Goal: Task Accomplishment & Management: Manage account settings

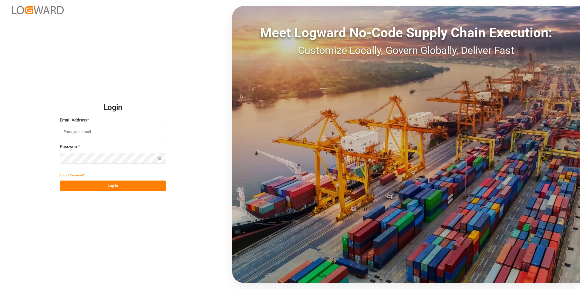
type input "[EMAIL_ADDRESS][DOMAIN_NAME]"
click at [88, 188] on button "Log In" at bounding box center [113, 186] width 106 height 11
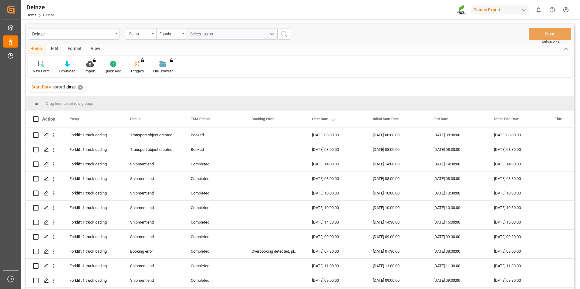
click at [149, 34] on div "Ramp" at bounding box center [139, 33] width 21 height 7
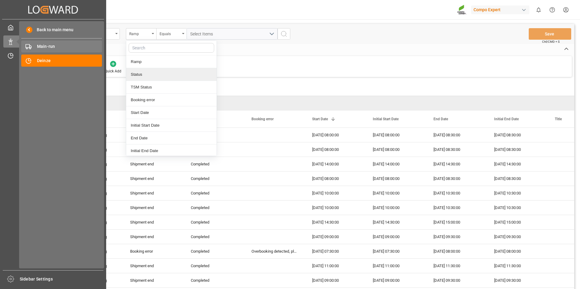
click at [58, 46] on span "Main-run" at bounding box center [69, 46] width 65 height 6
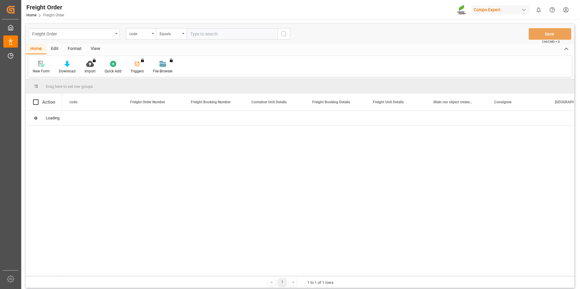
click at [106, 34] on div "Freight Order" at bounding box center [72, 34] width 81 height 8
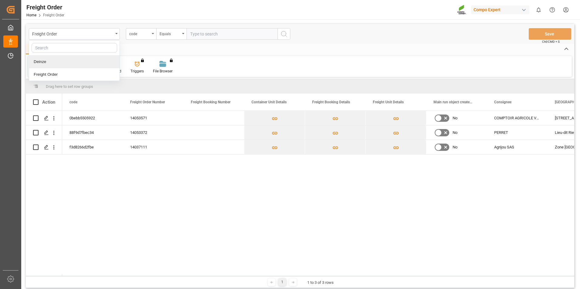
click at [81, 64] on div "Deinze" at bounding box center [74, 61] width 90 height 13
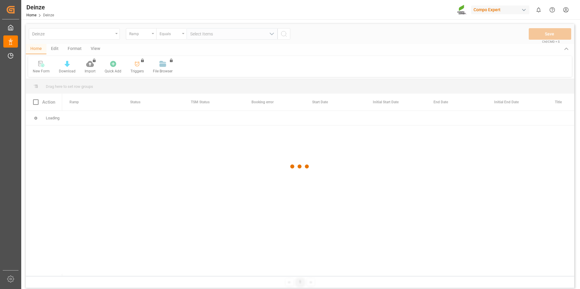
click at [137, 35] on div at bounding box center [300, 167] width 548 height 286
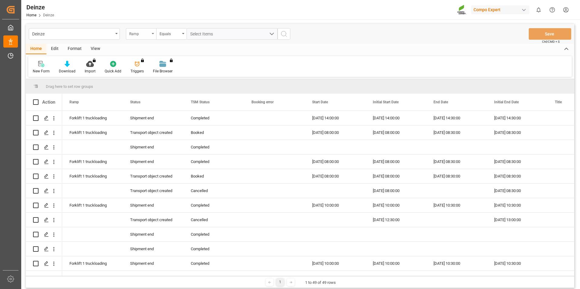
click at [142, 36] on div "Ramp" at bounding box center [139, 33] width 21 height 7
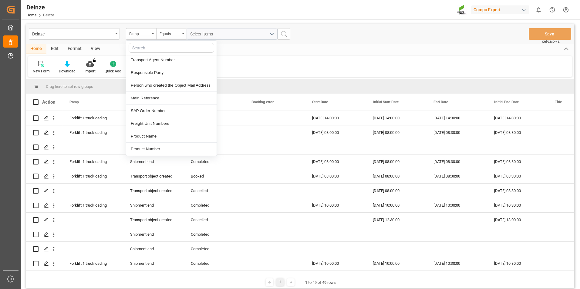
scroll to position [273, 0]
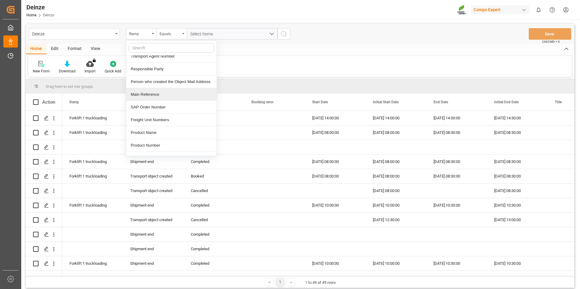
click at [167, 95] on div "Main Reference" at bounding box center [171, 94] width 90 height 13
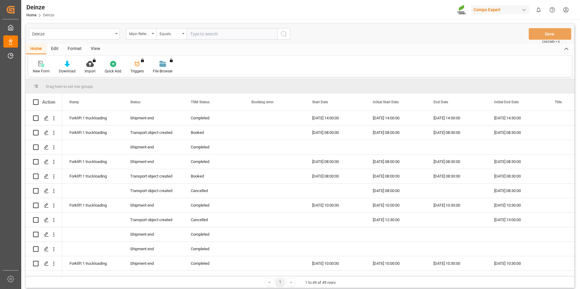
click at [210, 34] on input "text" at bounding box center [231, 34] width 91 height 12
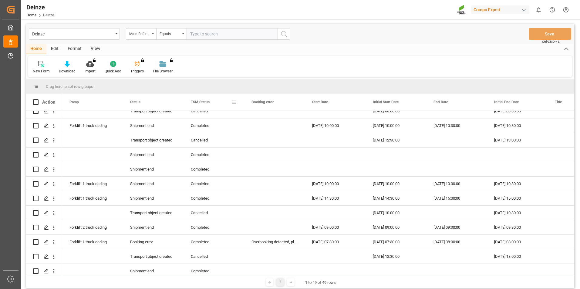
scroll to position [0, 0]
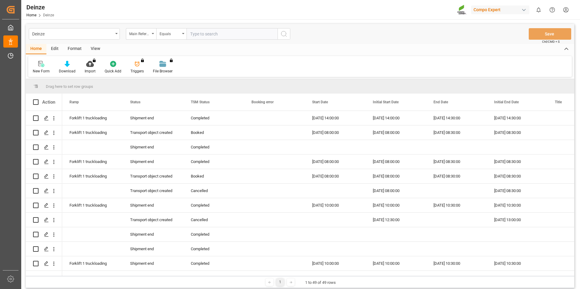
click at [228, 32] on input "text" at bounding box center [231, 34] width 91 height 12
click at [211, 36] on input "text" at bounding box center [231, 34] width 91 height 12
type input "14053372"
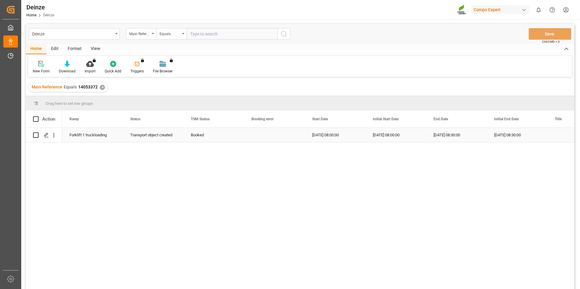
click at [79, 136] on div "Forklift 1 truckloading" at bounding box center [92, 135] width 46 height 14
click at [47, 135] on icon "Press SPACE to select this row." at bounding box center [46, 135] width 5 height 5
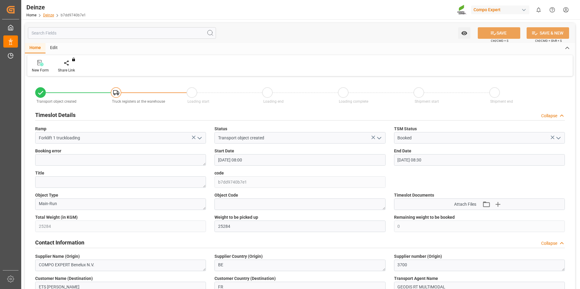
click at [48, 14] on link "Deinze" at bounding box center [48, 15] width 11 height 4
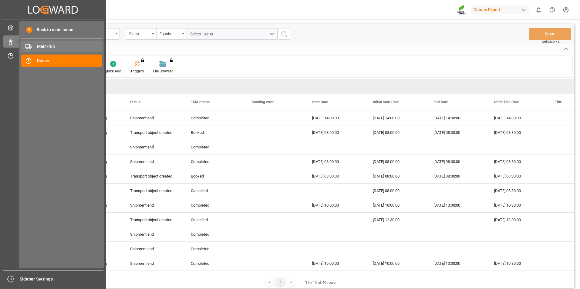
click at [72, 47] on span "Main-run" at bounding box center [69, 46] width 65 height 6
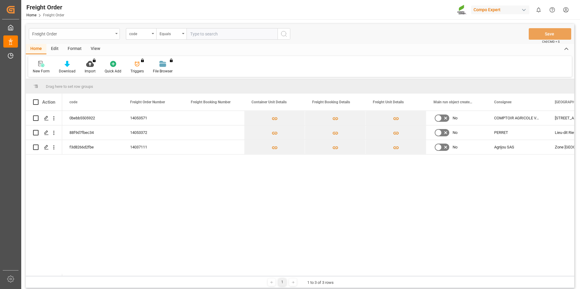
click at [85, 30] on div "Freight Order" at bounding box center [72, 34] width 81 height 8
click at [93, 62] on div "Deinze" at bounding box center [74, 61] width 90 height 13
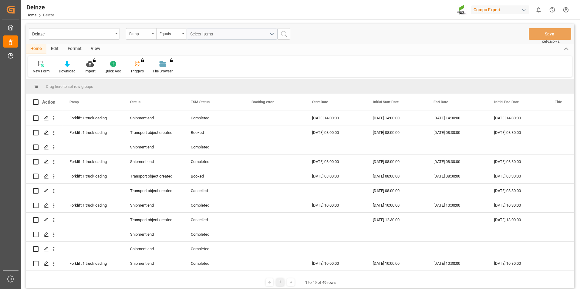
click at [137, 35] on div "Ramp" at bounding box center [139, 33] width 21 height 7
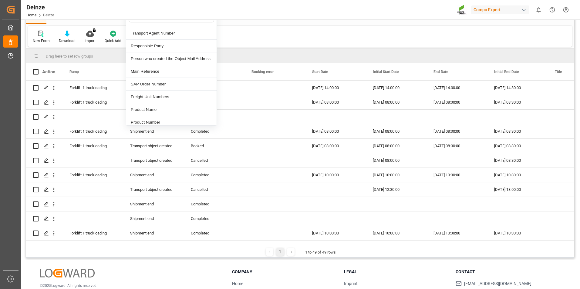
scroll to position [251, 0]
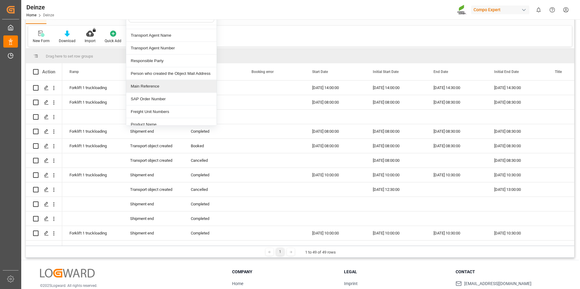
click at [171, 89] on div "Main Reference" at bounding box center [171, 86] width 90 height 13
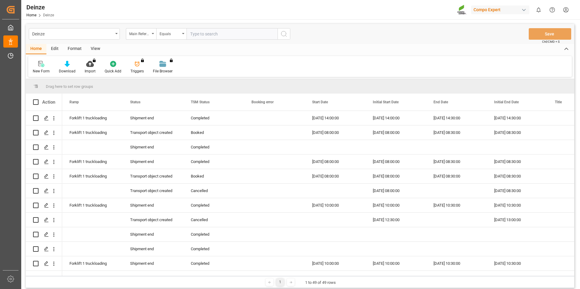
click at [207, 26] on div "Deinze Main Reference Equals Save Ctrl/CMD + S" at bounding box center [300, 34] width 548 height 20
click at [213, 32] on input "text" at bounding box center [231, 34] width 91 height 12
type input "14053372"
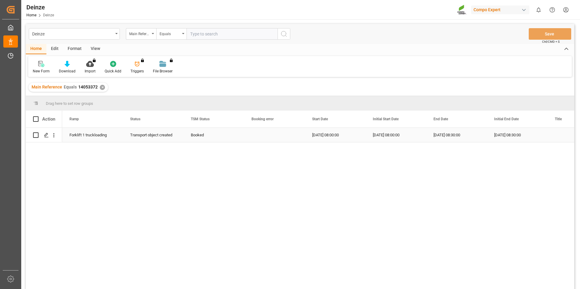
click at [209, 136] on div "Booked" at bounding box center [214, 135] width 46 height 14
click at [83, 133] on div "Forklift 1 truckloading" at bounding box center [92, 135] width 46 height 14
click at [59, 185] on div "Forklift 1 truckloading Transport object created Booked [DATE] 08:00:00 [DATE] …" at bounding box center [300, 209] width 548 height 163
click at [35, 136] on input "Press Space to toggle row selection (unchecked)" at bounding box center [35, 134] width 5 height 5
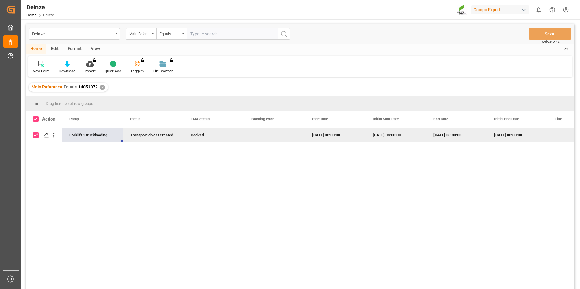
click at [35, 136] on input "Press Space to toggle row selection (checked)" at bounding box center [35, 134] width 5 height 5
checkbox input "false"
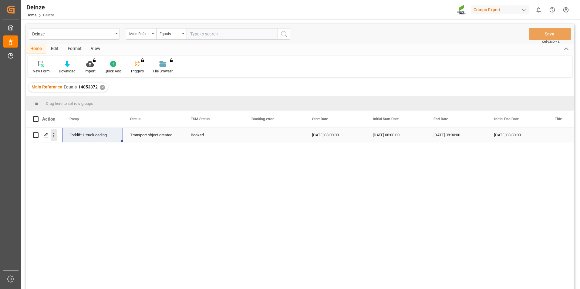
click at [53, 136] on icon "open menu" at bounding box center [54, 135] width 6 height 6
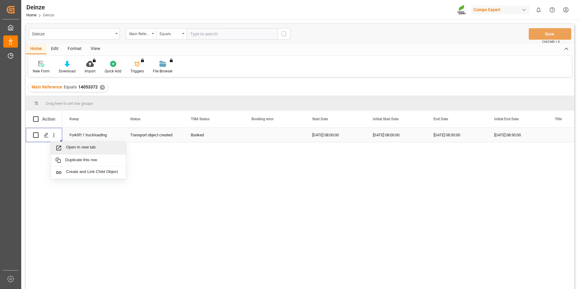
click at [105, 150] on span "Open in new tab" at bounding box center [93, 148] width 55 height 6
click at [240, 52] on div "Home Edit Format View" at bounding box center [300, 49] width 548 height 10
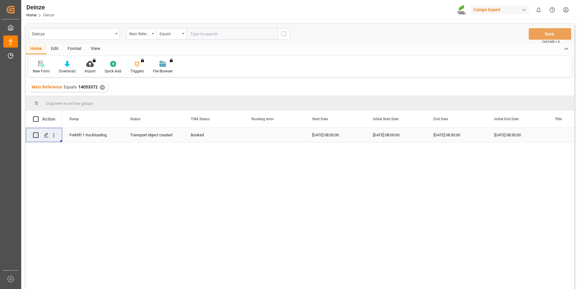
click at [240, 40] on div "Deinze Main Reference Equals Save Ctrl/CMD + S" at bounding box center [300, 34] width 548 height 20
click at [240, 35] on input "text" at bounding box center [231, 34] width 91 height 12
paste input "14053571"
type input "14053571"
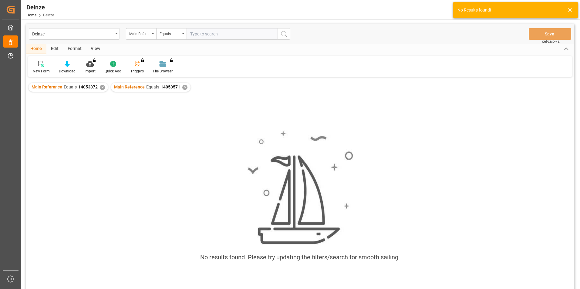
click at [193, 34] on input "text" at bounding box center [231, 34] width 91 height 12
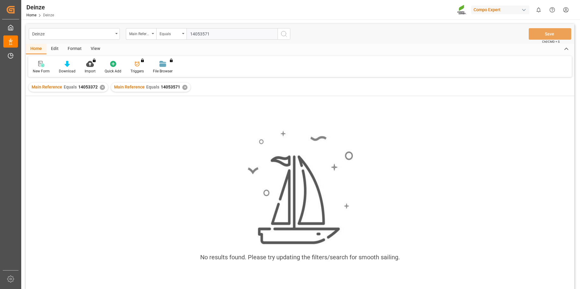
click at [196, 33] on input "14053571" at bounding box center [231, 34] width 91 height 12
click at [194, 33] on input "14053571" at bounding box center [231, 34] width 91 height 12
type input "14053571"
click at [218, 34] on input "14053571" at bounding box center [231, 34] width 91 height 12
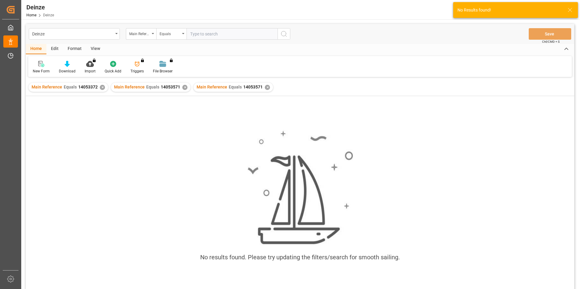
click at [223, 167] on div "No results found. Please try updating the filters/search for smooth sailing." at bounding box center [300, 199] width 548 height 148
click at [102, 89] on div "✕" at bounding box center [102, 87] width 5 height 5
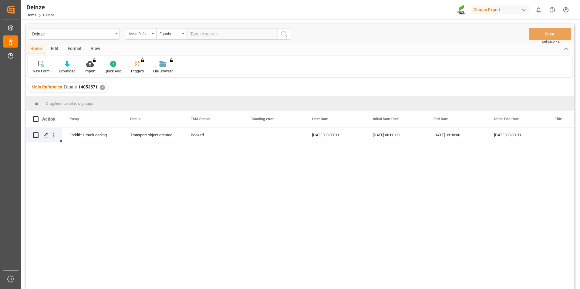
click at [207, 34] on input "text" at bounding box center [231, 34] width 91 height 12
paste input "14053571"
click at [194, 34] on input "14053571" at bounding box center [231, 34] width 91 height 12
type input "14053571"
click at [213, 35] on input "14053571" at bounding box center [231, 34] width 91 height 12
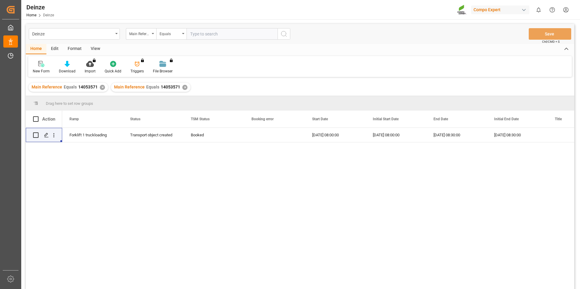
click at [196, 185] on div "Forklift 1 truckloading Transport object created Booked [DATE] 08:00:00 [DATE] …" at bounding box center [318, 210] width 512 height 165
click at [47, 136] on icon "Press SPACE to select this row." at bounding box center [46, 135] width 5 height 5
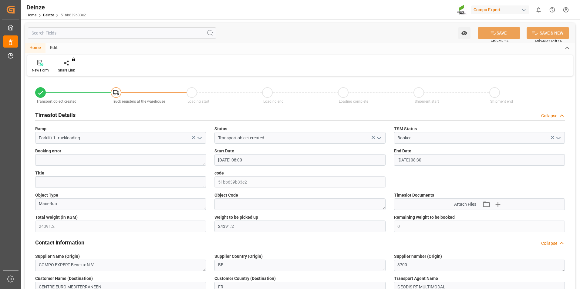
click at [268, 162] on input "[DATE] 08:00" at bounding box center [299, 160] width 171 height 12
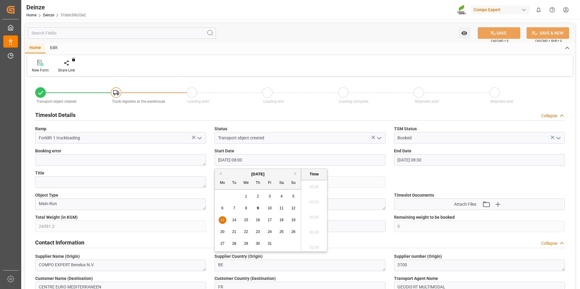
click at [315, 26] on div "You do not have permission for watch. Contact admin. SAVE Ctrl/CMD + S SAVE & N…" at bounding box center [300, 33] width 550 height 20
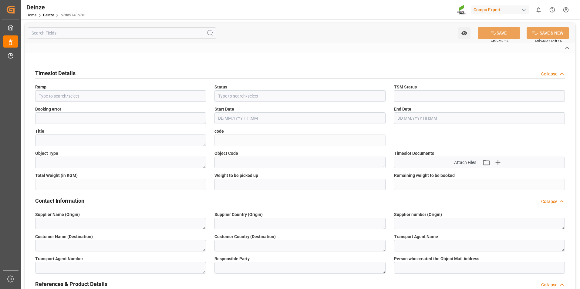
type input "Forklift 1 truckloading"
type input "Transport object created"
type input "Booked"
type input "b7dd9740b7e1"
type textarea "Main-Run"
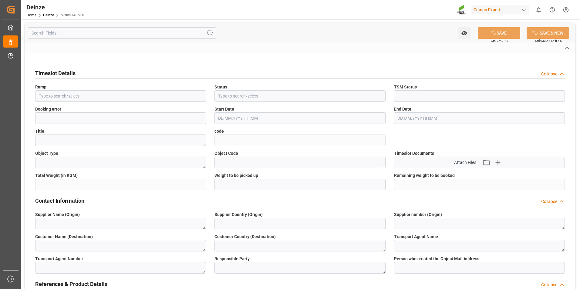
type textarea "COMPO EXPERT Benelux N.V."
type textarea "BE"
type textarea "3700"
type textarea "ETS [PERSON_NAME]"
type textarea "FR"
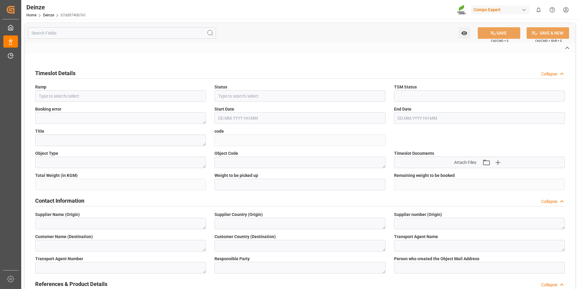
type textarea "GEODIS RT MULTIMODAL"
type textarea "6605662"
type textarea "Logistics Service Provider"
type input "[EMAIL_ADDRESS][DOMAIN_NAME]"
type textarea "14053372"
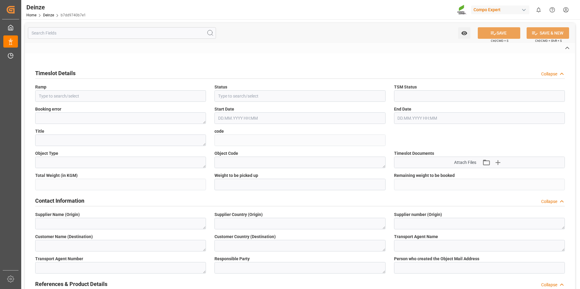
type textarea "4510368221"
type textarea "47590291"
type textarea "BLK pro [DATE]+2+TE 600kg BB EU"
type textarea "2266602000"
type textarea "Z3"
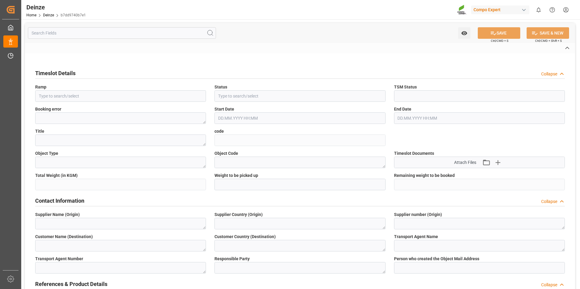
type textarea "3200"
type input "14053372"
type input "4"
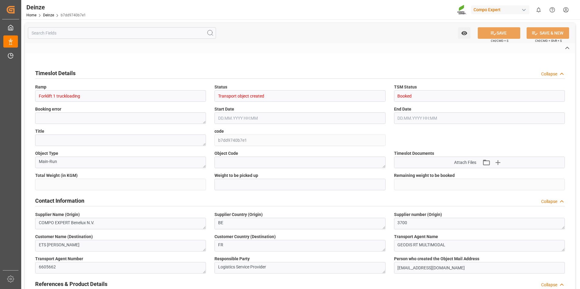
type input "25284"
type input "0"
type input "42"
type input "[DATE] 08:00"
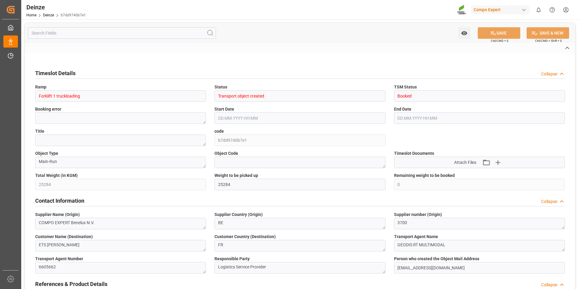
type input "[DATE] 08:30"
type input "[DATE] 08:06"
type input "[DATE] 07:14"
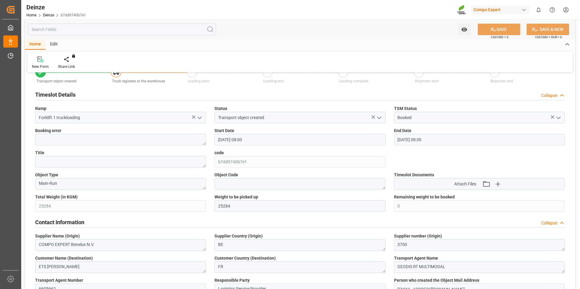
scroll to position [30, 0]
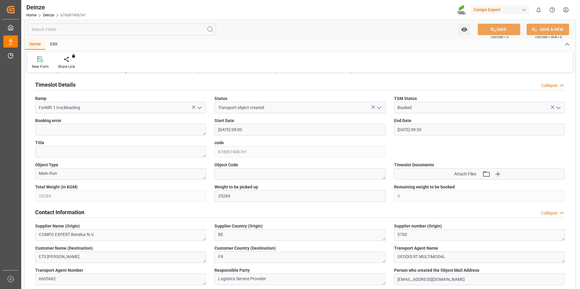
click at [240, 129] on input "[DATE] 08:00" at bounding box center [299, 130] width 171 height 12
click at [379, 28] on div "You do not have permission for watch. Contact admin. SAVE Ctrl/CMD + S SAVE & N…" at bounding box center [300, 29] width 550 height 20
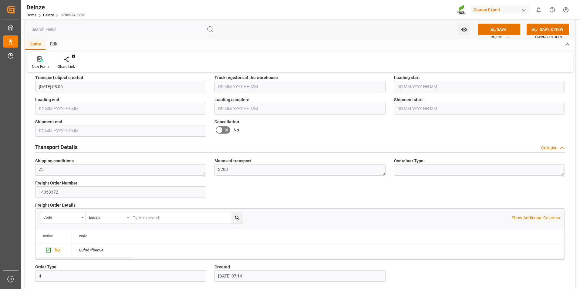
scroll to position [333, 0]
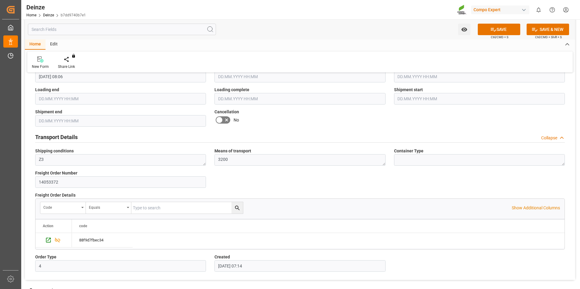
click at [205, 246] on div "88f9d7fbec34" at bounding box center [318, 240] width 492 height 15
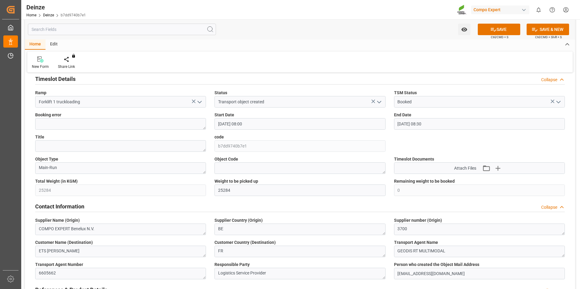
scroll to position [0, 0]
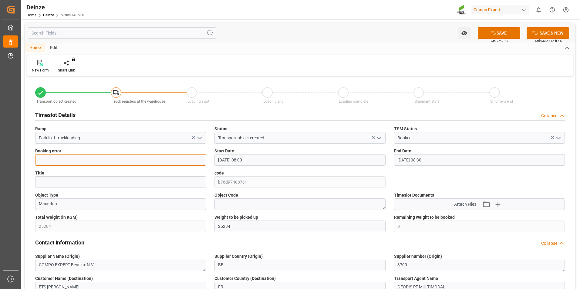
click at [91, 164] on textarea at bounding box center [120, 160] width 171 height 12
click at [140, 162] on textarea at bounding box center [120, 160] width 171 height 12
click at [141, 174] on label "Title" at bounding box center [120, 173] width 171 height 6
click at [141, 169] on div "Title" at bounding box center [120, 179] width 179 height 22
click at [265, 150] on label "Start Date" at bounding box center [299, 151] width 171 height 6
